Goal: Transaction & Acquisition: Purchase product/service

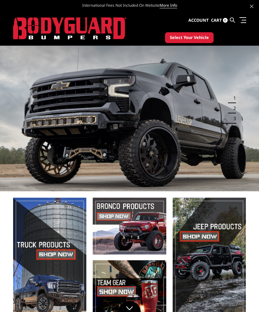
click at [51, 242] on span at bounding box center [49, 257] width 73 height 119
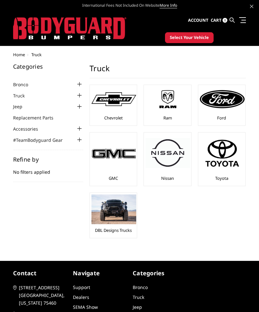
click at [196, 38] on span "Select Your Vehicle" at bounding box center [188, 37] width 39 height 6
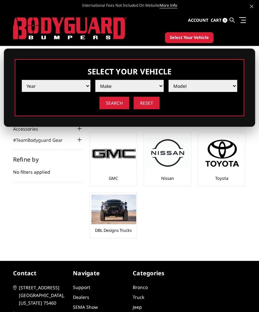
click at [82, 88] on select "Year 2025 2024 2023 2022 2021 2020 2019 2018 2017 2016 2015 2014 2013 2012 2011…" at bounding box center [56, 86] width 69 height 12
select select "yr_2024"
click at [157, 88] on select "Make Chevrolet Ford GMC Ram Toyota" at bounding box center [129, 86] width 69 height 12
select select "mk_ford"
click at [224, 86] on select "Model F150 F150 Raptor F250 / F350 F450 F550" at bounding box center [202, 86] width 69 height 12
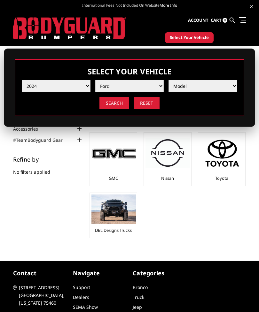
select select "md_f250-f350"
click at [113, 107] on input "Search" at bounding box center [114, 103] width 30 height 12
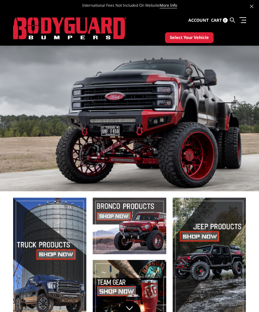
click at [57, 237] on span at bounding box center [49, 257] width 73 height 119
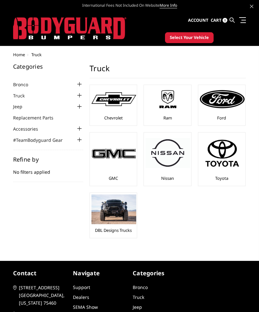
click at [195, 41] on span "Select Your Vehicle" at bounding box center [188, 37] width 39 height 6
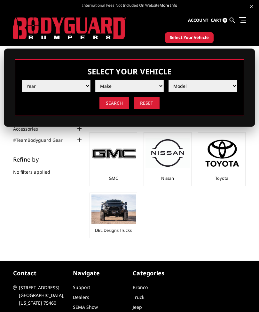
click at [85, 86] on select "Year 2025 2024 2023 2022 2021 2020 2019 2018 2017 2016 2015 2014 2013 2012 2011…" at bounding box center [56, 86] width 69 height 12
select select "yr_2024"
click at [156, 89] on select "Make Chevrolet Ford GMC Ram Toyota" at bounding box center [129, 86] width 69 height 12
select select "mk_ford"
click at [228, 86] on select "Model F150 F150 Raptor F250 / F350 F450 F550" at bounding box center [202, 86] width 69 height 12
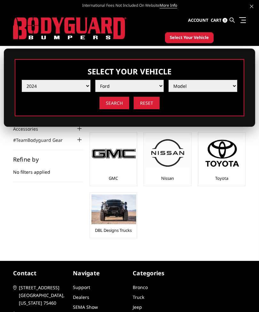
select select "md_f250-f350"
click at [114, 103] on input "Search" at bounding box center [114, 103] width 30 height 12
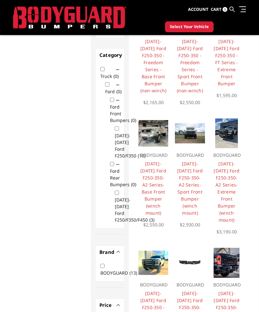
click at [225, 132] on img at bounding box center [226, 133] width 22 height 30
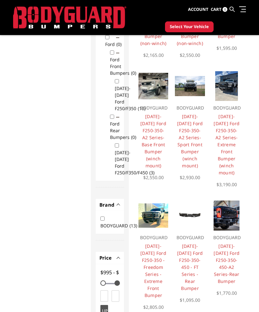
scroll to position [139, 0]
click at [155, 219] on img at bounding box center [153, 215] width 30 height 24
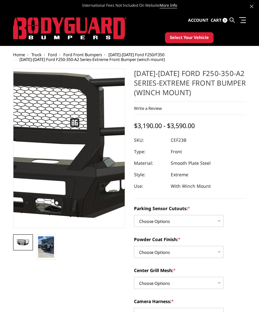
click at [80, 159] on img at bounding box center [39, 146] width 409 height 187
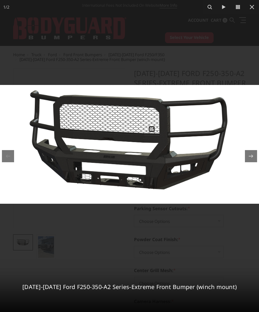
click at [239, 7] on icon at bounding box center [238, 7] width 4 height 4
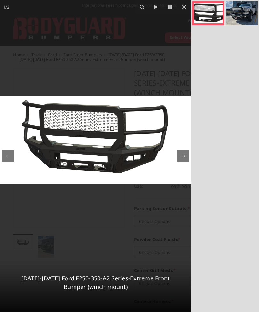
click at [170, 6] on icon at bounding box center [170, 7] width 4 height 4
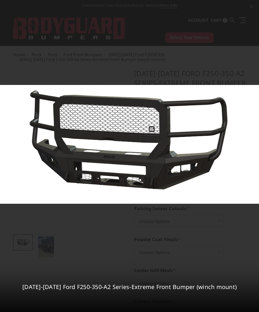
click at [236, 7] on icon at bounding box center [238, 7] width 4 height 4
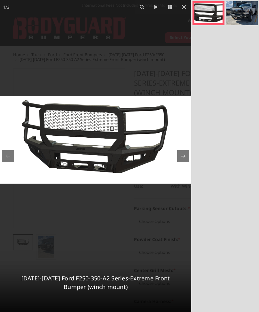
click at [169, 9] on icon at bounding box center [170, 7] width 8 height 8
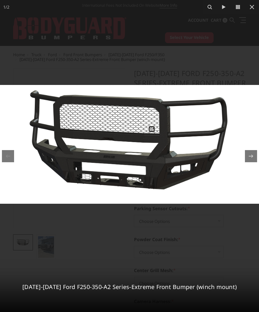
click at [251, 9] on icon at bounding box center [252, 7] width 8 height 8
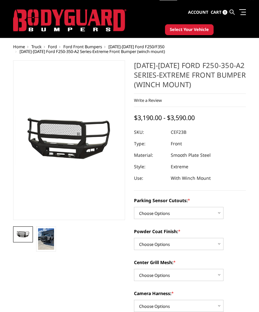
scroll to position [9, 0]
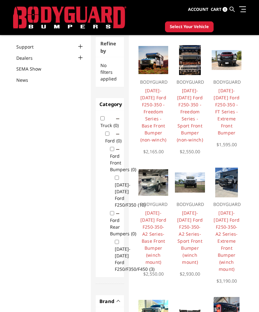
scroll to position [39, 0]
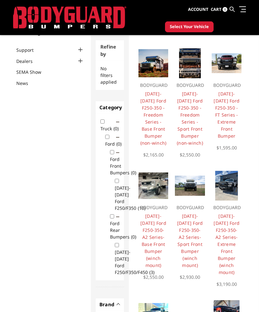
click at [226, 63] on img at bounding box center [226, 63] width 30 height 20
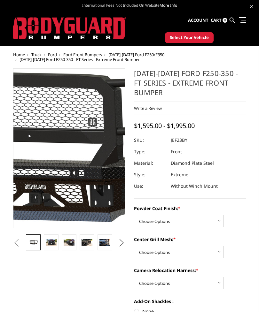
click at [77, 157] on img at bounding box center [49, 146] width 409 height 191
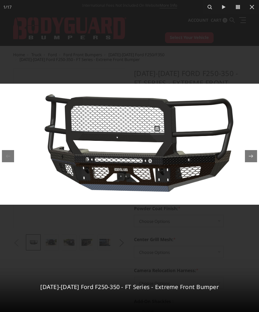
click at [237, 9] on icon at bounding box center [238, 7] width 4 height 4
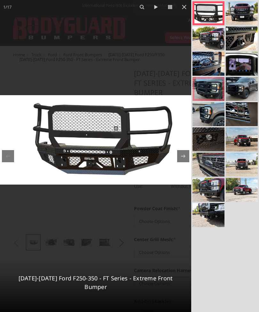
click at [211, 88] on link at bounding box center [208, 89] width 32 height 24
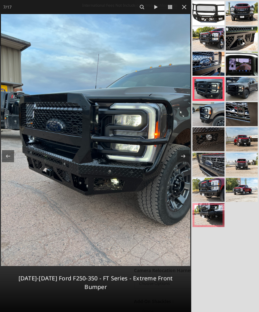
click at [210, 213] on link at bounding box center [208, 215] width 32 height 24
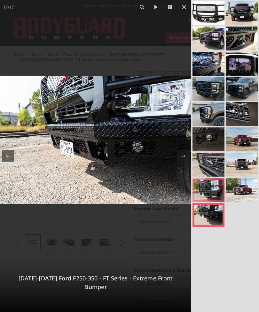
click at [210, 185] on link at bounding box center [208, 190] width 32 height 24
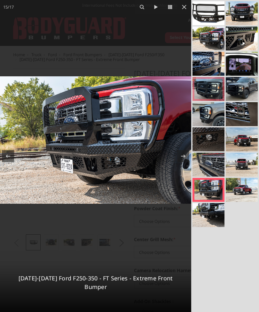
click at [211, 89] on link at bounding box center [208, 89] width 32 height 24
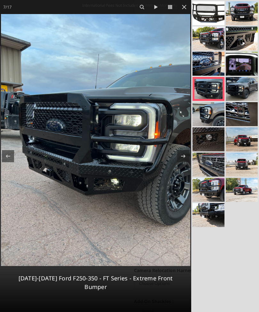
click at [207, 90] on link at bounding box center [208, 89] width 32 height 24
click at [206, 192] on link at bounding box center [208, 190] width 32 height 24
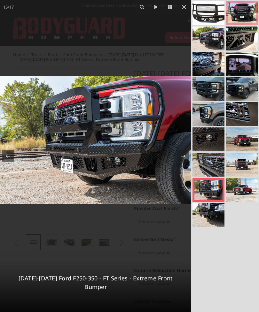
click at [253, 13] on link at bounding box center [241, 13] width 32 height 24
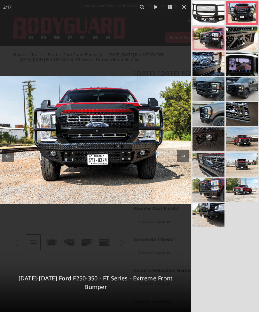
click at [217, 40] on link at bounding box center [208, 38] width 32 height 24
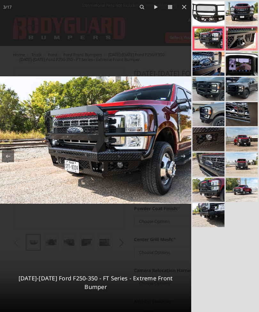
click at [244, 46] on link at bounding box center [241, 38] width 32 height 24
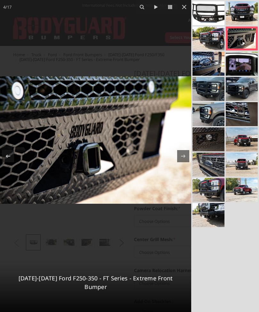
click at [213, 95] on link at bounding box center [208, 89] width 32 height 24
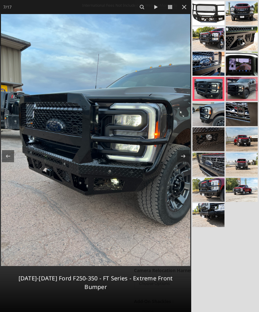
click at [243, 86] on link at bounding box center [241, 89] width 32 height 24
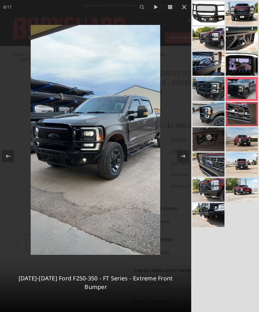
click at [243, 117] on link at bounding box center [241, 114] width 32 height 24
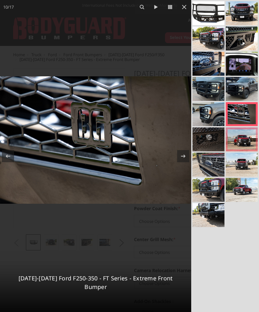
click at [249, 134] on link at bounding box center [241, 139] width 32 height 24
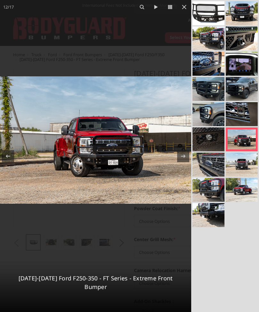
click at [246, 161] on link at bounding box center [241, 165] width 32 height 24
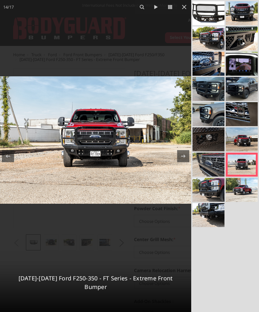
click at [243, 183] on link at bounding box center [241, 190] width 32 height 24
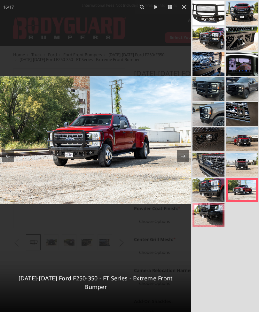
click at [214, 205] on link at bounding box center [208, 215] width 32 height 24
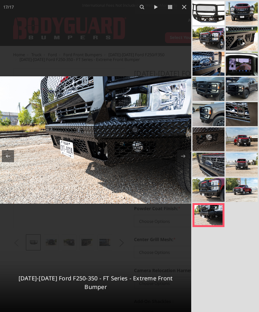
click at [218, 185] on link at bounding box center [208, 190] width 32 height 24
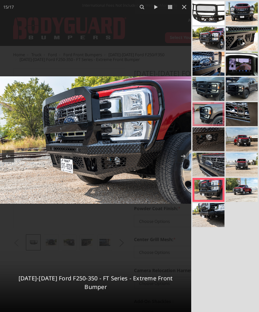
click at [208, 119] on link at bounding box center [208, 114] width 32 height 24
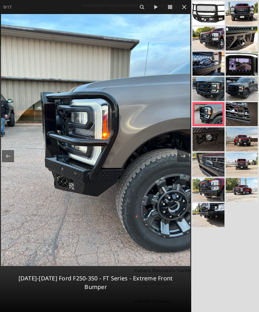
click at [214, 88] on link at bounding box center [208, 89] width 32 height 24
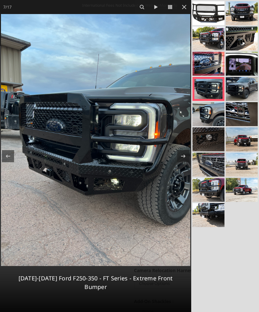
click at [217, 73] on link at bounding box center [208, 64] width 32 height 24
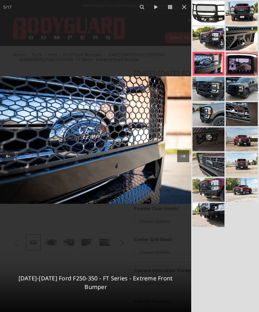
click at [240, 70] on link at bounding box center [241, 64] width 32 height 24
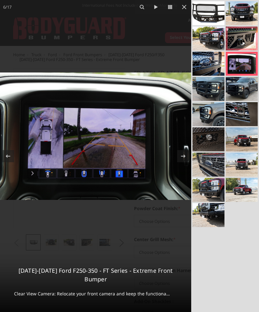
click at [246, 46] on link at bounding box center [241, 38] width 32 height 24
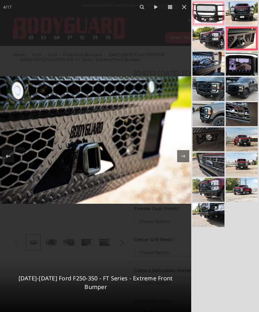
click at [222, 12] on link at bounding box center [208, 13] width 32 height 24
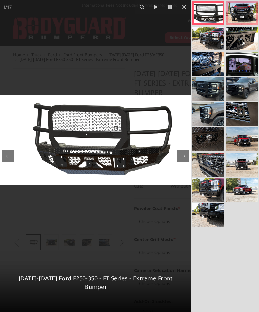
click at [244, 11] on link at bounding box center [241, 13] width 32 height 24
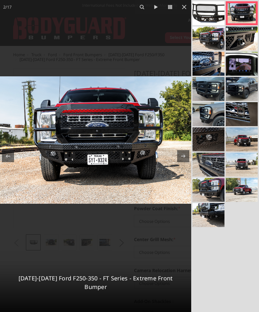
click at [248, 9] on link at bounding box center [241, 13] width 32 height 24
click at [245, 137] on link at bounding box center [241, 139] width 32 height 24
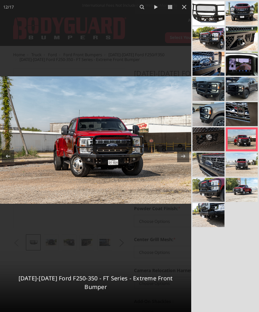
click at [247, 135] on link at bounding box center [241, 139] width 32 height 24
click at [213, 182] on link at bounding box center [208, 190] width 32 height 24
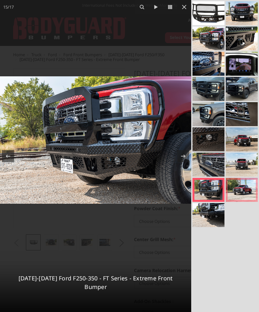
click at [239, 186] on link at bounding box center [241, 190] width 32 height 24
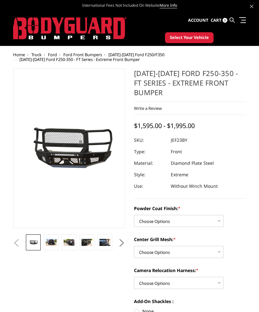
click at [175, 1] on span "International Fees Not Included On Website More Info" at bounding box center [129, 5] width 232 height 11
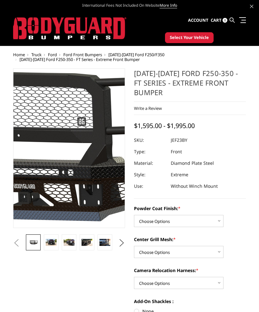
click at [81, 160] on img at bounding box center [38, 145] width 409 height 191
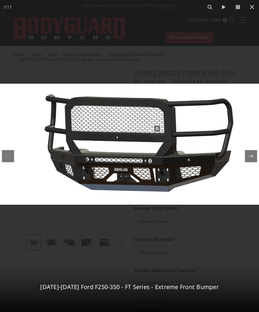
click at [234, 7] on icon at bounding box center [238, 7] width 8 height 8
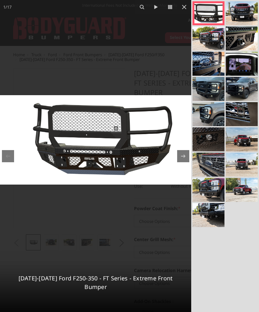
click at [209, 117] on link at bounding box center [208, 114] width 32 height 24
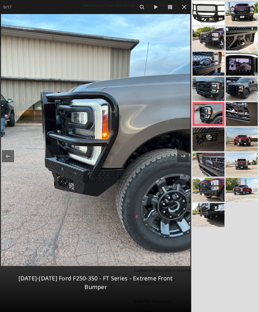
click at [182, 8] on icon at bounding box center [184, 7] width 8 height 8
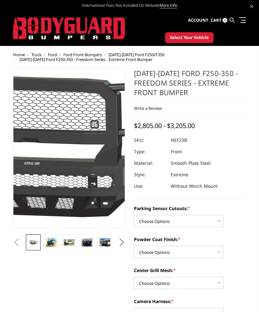
click at [78, 159] on img at bounding box center [45, 144] width 409 height 223
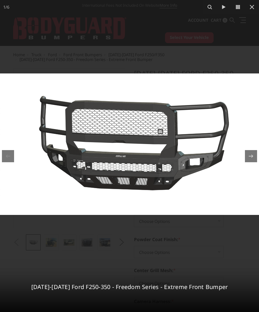
click at [237, 8] on icon at bounding box center [238, 7] width 8 height 8
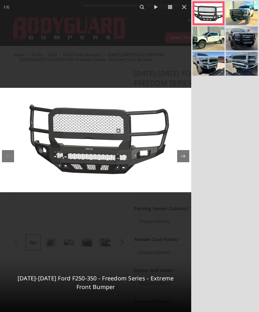
click at [241, 15] on link at bounding box center [241, 13] width 32 height 24
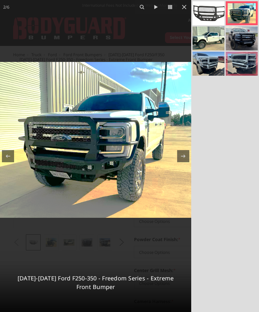
click at [240, 64] on link at bounding box center [241, 64] width 32 height 24
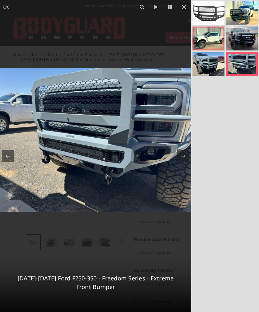
click at [210, 36] on link at bounding box center [208, 38] width 32 height 24
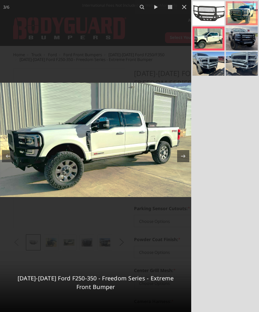
click at [243, 13] on link at bounding box center [241, 13] width 32 height 24
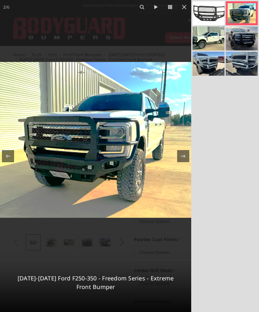
click at [239, 38] on link at bounding box center [241, 38] width 32 height 24
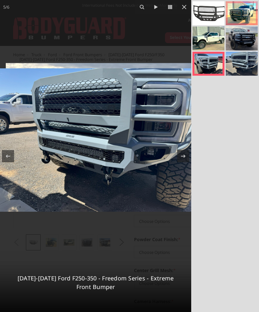
click at [240, 16] on link at bounding box center [241, 13] width 32 height 24
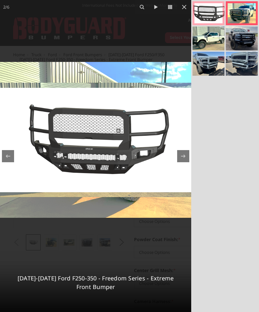
click at [211, 18] on link at bounding box center [208, 13] width 32 height 24
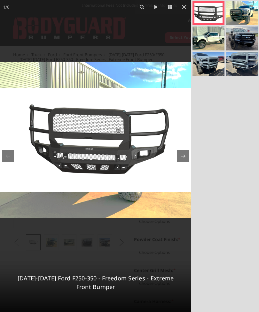
click at [249, 41] on link at bounding box center [241, 38] width 32 height 24
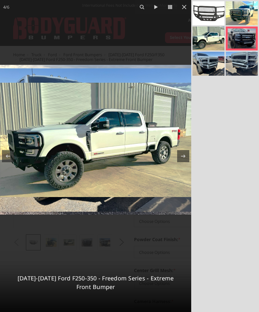
click at [208, 64] on link at bounding box center [208, 64] width 32 height 24
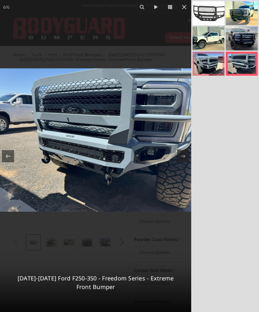
click at [210, 67] on link at bounding box center [208, 64] width 32 height 24
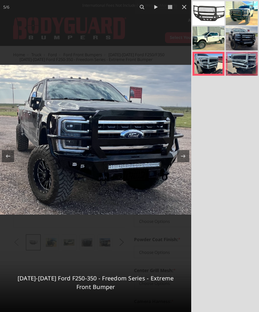
click at [243, 58] on link at bounding box center [241, 64] width 32 height 24
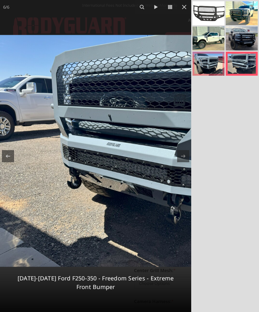
click at [208, 61] on link at bounding box center [208, 64] width 32 height 24
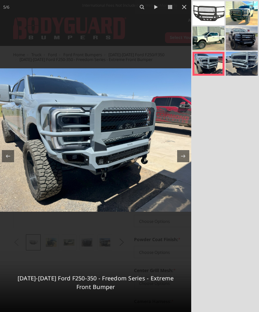
click at [209, 63] on link at bounding box center [208, 64] width 32 height 24
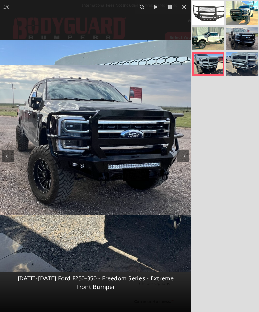
click at [211, 63] on link at bounding box center [208, 64] width 32 height 24
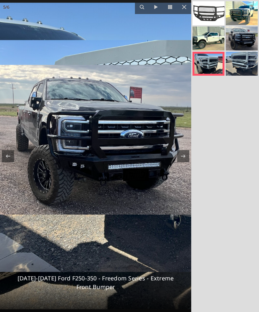
click at [212, 63] on link at bounding box center [208, 64] width 32 height 24
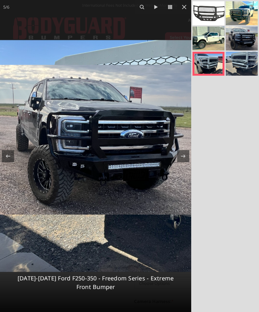
click at [205, 65] on link at bounding box center [208, 64] width 32 height 24
click at [206, 64] on link at bounding box center [208, 64] width 32 height 24
click at [243, 39] on link at bounding box center [241, 38] width 32 height 24
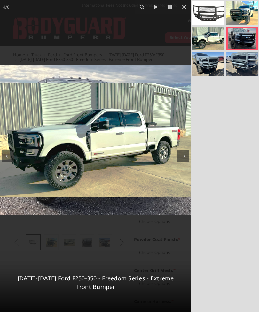
click at [209, 65] on link at bounding box center [208, 64] width 32 height 24
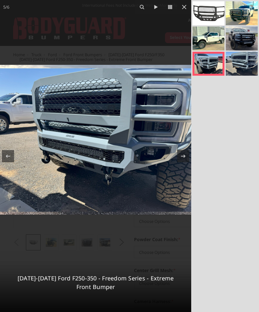
click at [243, 71] on link at bounding box center [241, 64] width 32 height 24
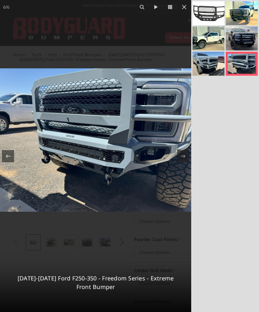
click at [211, 63] on link at bounding box center [208, 64] width 32 height 24
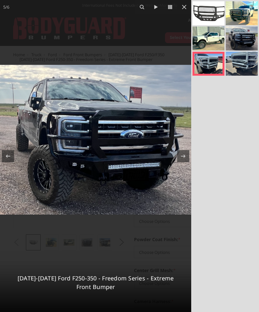
click at [214, 68] on link at bounding box center [208, 64] width 32 height 24
click at [243, 40] on link at bounding box center [241, 38] width 32 height 24
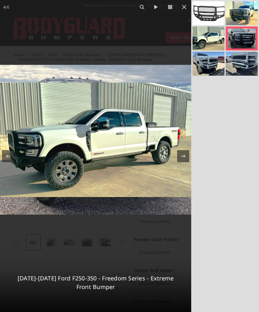
click at [242, 13] on link at bounding box center [241, 13] width 32 height 24
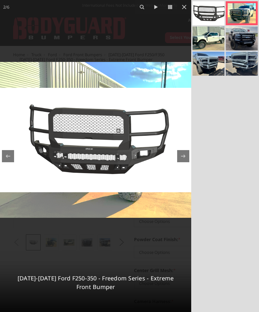
click at [243, 14] on link at bounding box center [241, 13] width 32 height 24
click at [207, 38] on link at bounding box center [208, 38] width 32 height 24
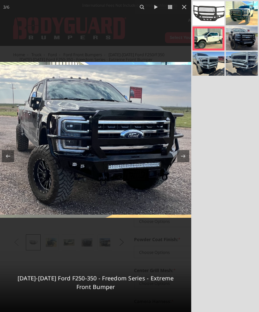
click at [240, 18] on link at bounding box center [241, 13] width 32 height 24
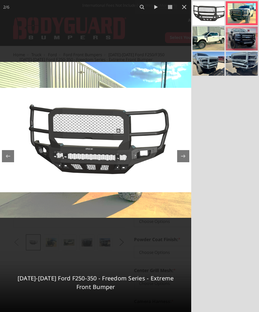
click at [242, 41] on link at bounding box center [241, 38] width 32 height 24
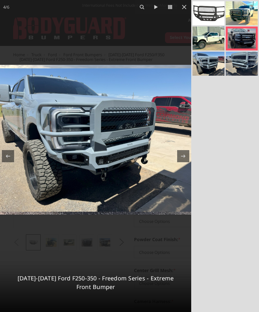
click at [181, 6] on icon at bounding box center [184, 7] width 8 height 8
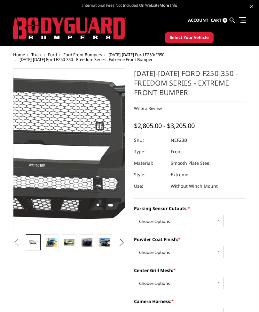
click at [76, 154] on img at bounding box center [50, 145] width 409 height 223
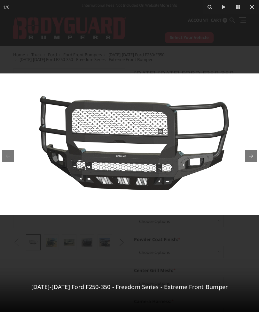
click at [239, 10] on icon at bounding box center [238, 7] width 8 height 8
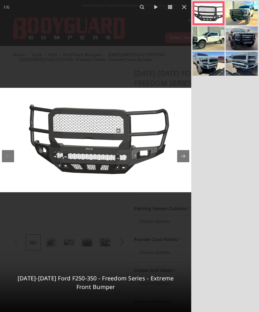
click at [209, 66] on link at bounding box center [208, 64] width 32 height 24
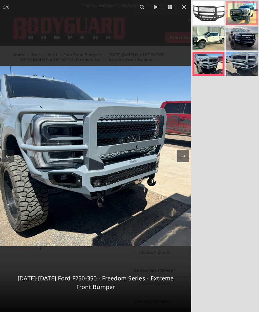
click at [242, 17] on link at bounding box center [241, 13] width 32 height 24
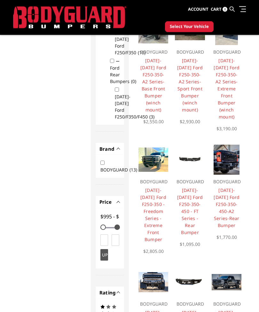
scroll to position [195, 0]
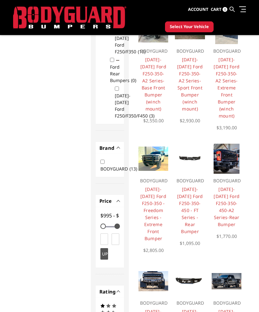
click at [226, 167] on img at bounding box center [226, 159] width 26 height 30
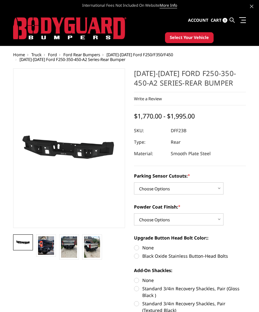
click at [45, 250] on img at bounding box center [46, 245] width 16 height 19
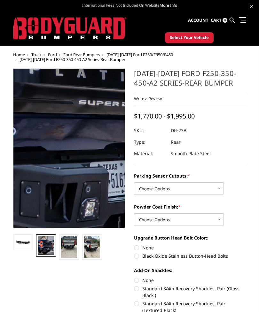
click at [75, 170] on img at bounding box center [55, 113] width 353 height 409
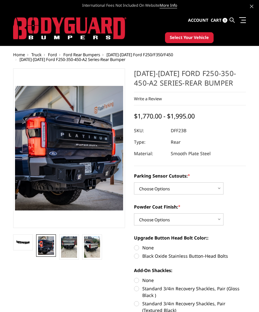
click at [43, 245] on img at bounding box center [46, 245] width 16 height 19
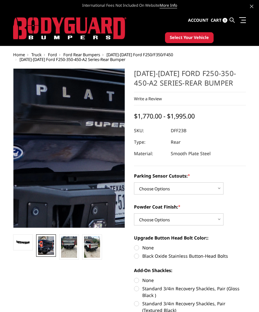
click at [72, 157] on img at bounding box center [62, 135] width 353 height 409
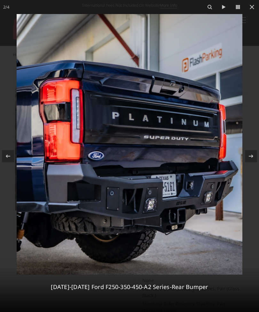
click at [239, 10] on icon at bounding box center [238, 7] width 8 height 8
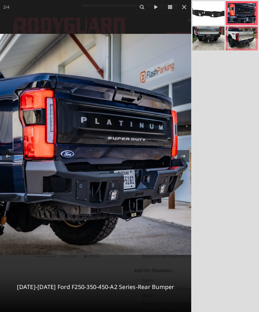
click at [242, 39] on link at bounding box center [241, 38] width 32 height 24
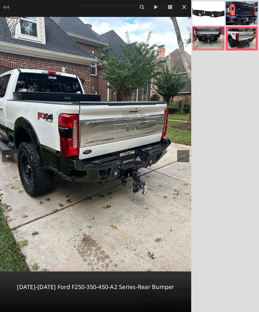
click at [207, 38] on link at bounding box center [208, 38] width 32 height 24
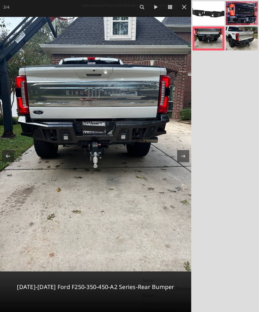
click at [237, 13] on link at bounding box center [241, 13] width 32 height 24
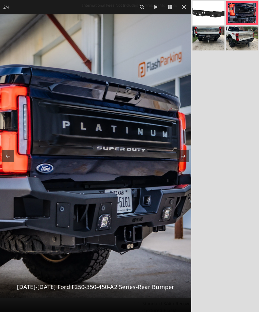
click at [184, 11] on button at bounding box center [184, 7] width 14 height 14
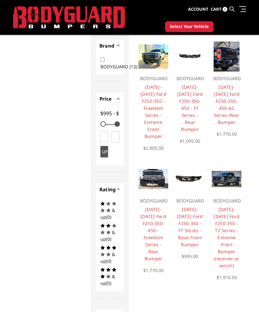
scroll to position [297, 0]
click at [225, 177] on img at bounding box center [226, 179] width 30 height 16
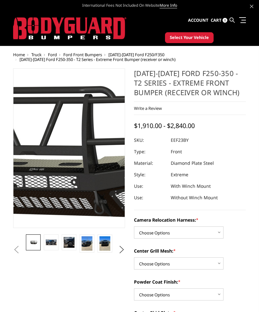
click at [77, 149] on img at bounding box center [49, 148] width 409 height 228
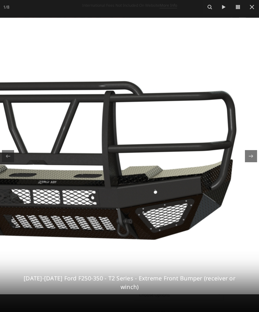
click at [240, 8] on icon at bounding box center [238, 7] width 8 height 8
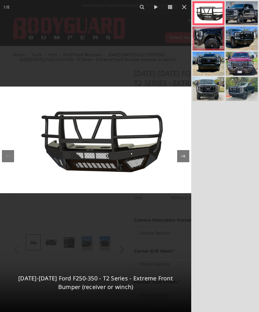
click at [209, 38] on link at bounding box center [208, 38] width 32 height 24
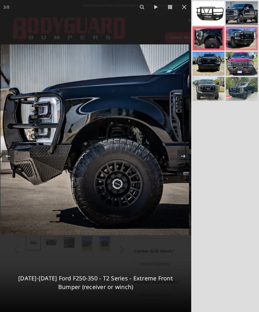
click at [238, 39] on link at bounding box center [241, 38] width 32 height 24
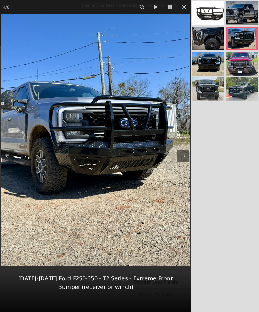
click at [238, 15] on link at bounding box center [241, 13] width 32 height 24
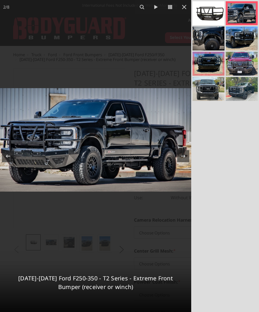
click at [203, 61] on link at bounding box center [208, 64] width 32 height 24
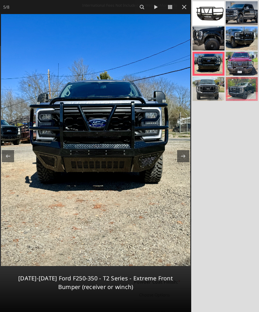
click at [243, 92] on link at bounding box center [241, 89] width 32 height 24
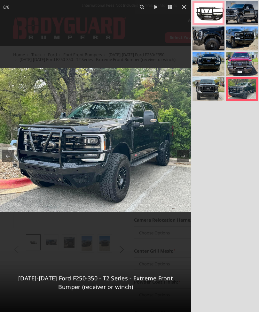
click at [216, 13] on link at bounding box center [208, 13] width 32 height 24
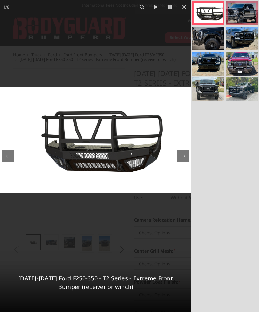
click at [253, 12] on link at bounding box center [241, 13] width 32 height 24
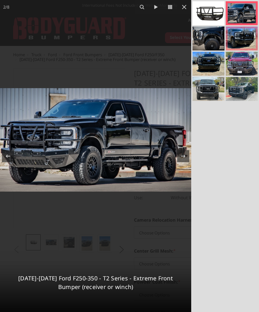
click at [244, 41] on link at bounding box center [241, 38] width 32 height 24
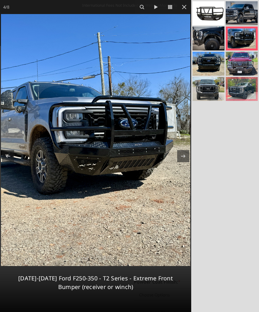
click at [240, 83] on link at bounding box center [241, 89] width 32 height 24
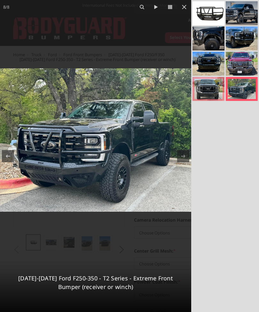
click at [213, 89] on link at bounding box center [208, 89] width 32 height 24
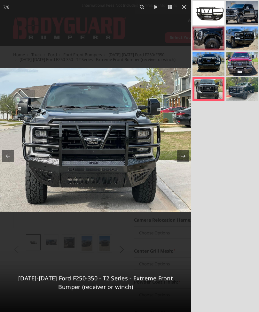
click at [210, 36] on link at bounding box center [208, 38] width 32 height 24
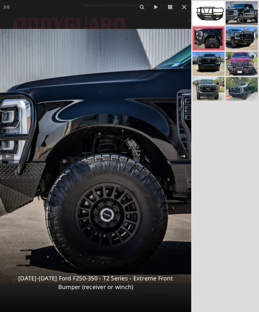
click at [185, 8] on icon at bounding box center [184, 7] width 4 height 4
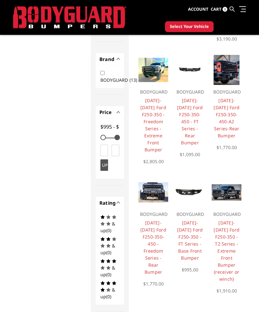
scroll to position [284, 0]
click at [151, 189] on img at bounding box center [153, 192] width 30 height 20
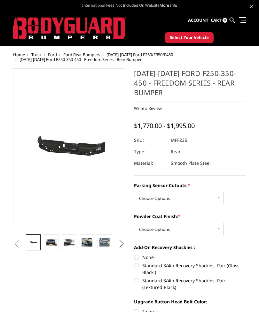
click at [53, 244] on img at bounding box center [51, 242] width 11 height 7
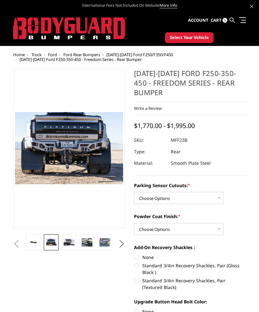
click at [88, 239] on img at bounding box center [86, 242] width 11 height 8
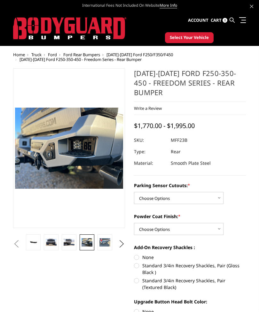
click at [105, 240] on img at bounding box center [104, 242] width 11 height 8
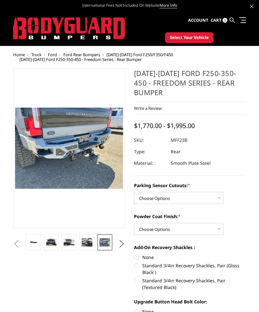
click at [122, 241] on button "Next" at bounding box center [122, 244] width 10 height 10
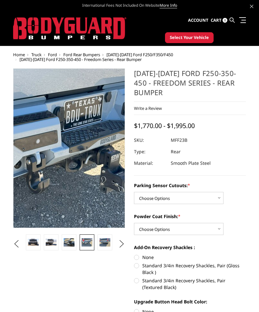
click at [85, 153] on img at bounding box center [26, 144] width 409 height 306
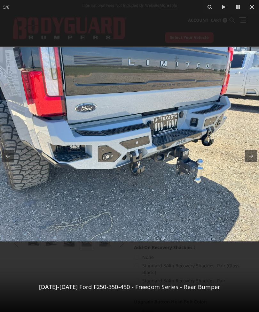
click at [238, 9] on icon at bounding box center [238, 7] width 8 height 8
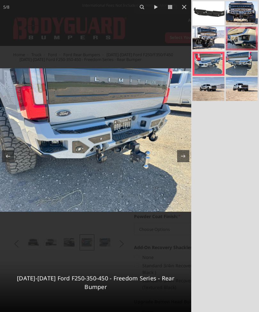
click at [245, 39] on link at bounding box center [241, 38] width 32 height 24
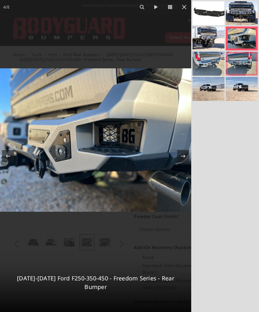
click at [244, 64] on link at bounding box center [241, 64] width 32 height 24
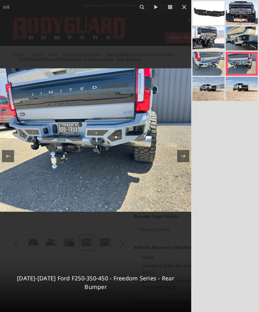
click at [207, 39] on link at bounding box center [208, 38] width 32 height 24
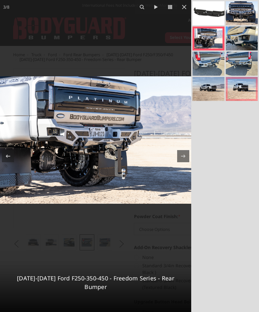
click at [243, 88] on link at bounding box center [241, 89] width 32 height 24
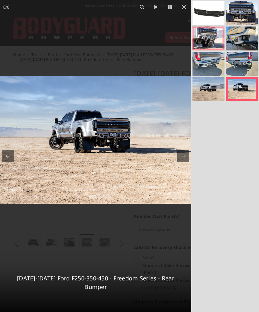
click at [206, 38] on link at bounding box center [208, 38] width 32 height 24
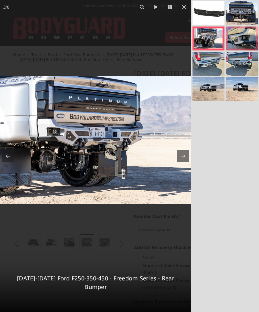
click at [246, 36] on link at bounding box center [241, 38] width 32 height 24
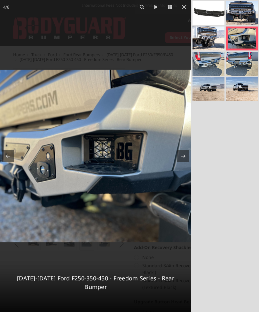
click at [182, 9] on icon at bounding box center [184, 7] width 8 height 8
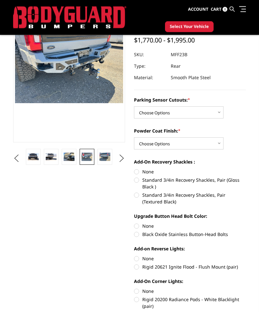
scroll to position [67, 0]
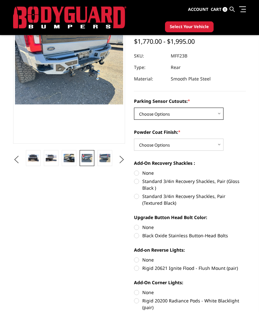
click at [218, 113] on select "Choose Options No - Without Parking Sensor Cutouts Yes - With Parking Sensor Cu…" at bounding box center [178, 114] width 89 height 12
select select "2559"
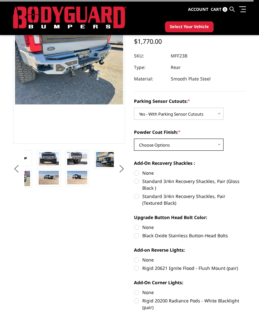
click at [219, 143] on select "Choose Options Bare Metal Textured Black Powder Coat" at bounding box center [178, 145] width 89 height 12
select select "2561"
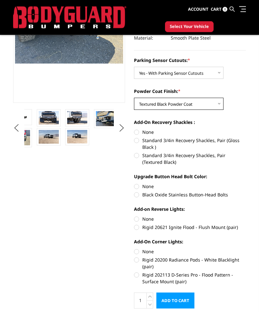
scroll to position [108, 0]
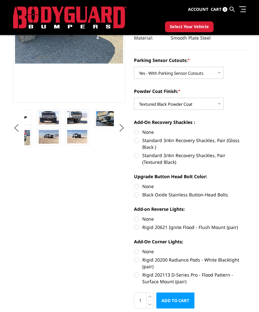
click at [138, 158] on label "Standard 3/4in Recovery Shackles, Pair (Textured Black)" at bounding box center [190, 158] width 112 height 13
click at [245, 137] on input "Standard 3/4in Recovery Shackles, Pair (Textured Black)" at bounding box center [245, 137] width 0 height 0
radio input "true"
click at [135, 197] on label "Black Oxide Stainless Button-Head Bolts" at bounding box center [190, 194] width 112 height 7
click at [245, 183] on input "Black Oxide Stainless Button-Head Bolts" at bounding box center [245, 183] width 0 height 0
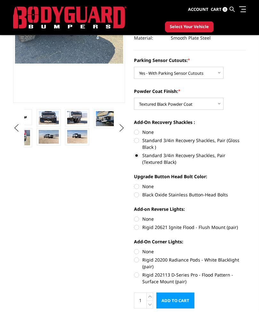
radio input "true"
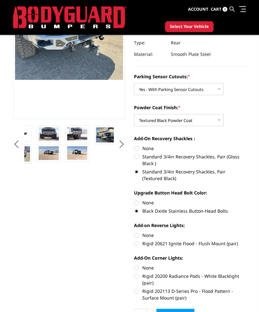
scroll to position [94, 0]
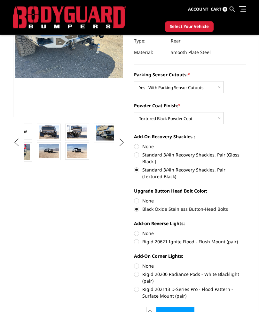
click at [139, 241] on label "Rigid 20621 Ignite Flood - Flush Mount (pair)" at bounding box center [190, 241] width 112 height 7
click at [245, 230] on input "Rigid 20621 Ignite Flood - Flush Mount (pair)" at bounding box center [245, 230] width 0 height 0
radio input "true"
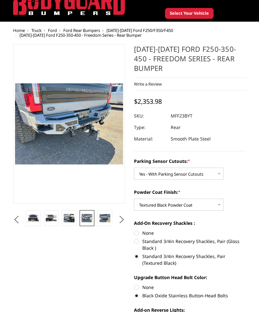
scroll to position [0, 0]
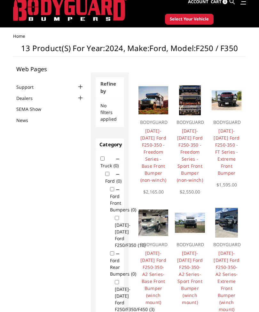
scroll to position [11, 0]
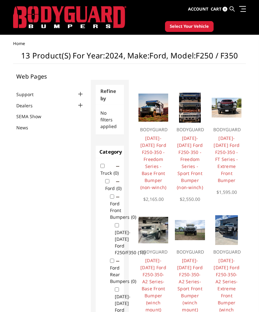
click at [231, 109] on img at bounding box center [226, 108] width 30 height 20
